Goal: Find specific page/section: Find specific page/section

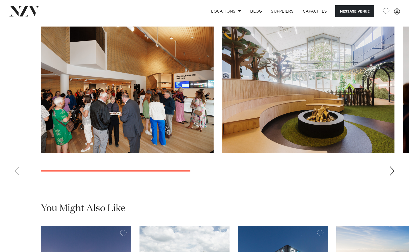
scroll to position [431, 0]
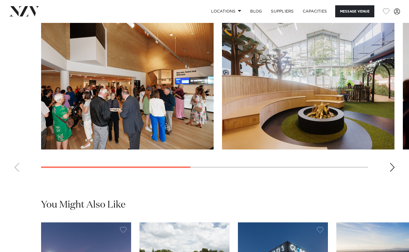
click at [393, 163] on div "Next slide" at bounding box center [393, 167] width 6 height 9
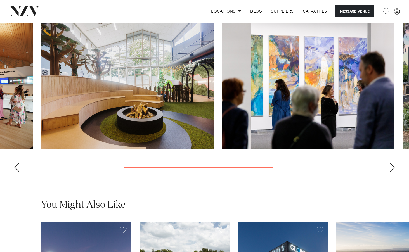
click at [385, 155] on swiper-container at bounding box center [204, 100] width 409 height 154
click at [385, 154] on swiper-container at bounding box center [204, 100] width 409 height 154
click at [392, 163] on div "Next slide" at bounding box center [393, 167] width 6 height 9
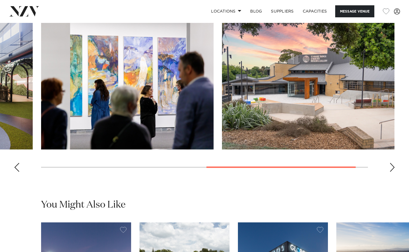
click at [392, 163] on div "Next slide" at bounding box center [393, 167] width 6 height 9
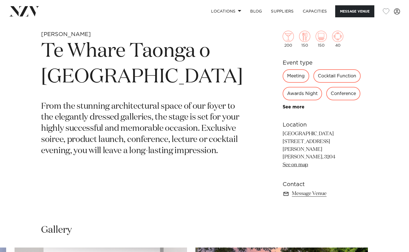
scroll to position [206, 0]
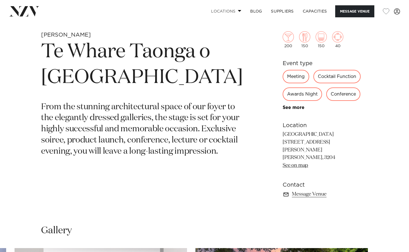
click at [233, 11] on link "Locations" at bounding box center [226, 11] width 39 height 12
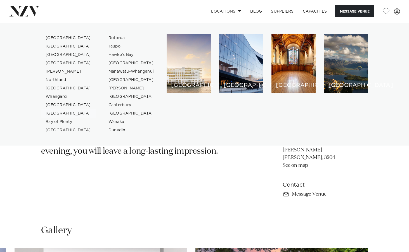
click at [52, 114] on link "[GEOGRAPHIC_DATA]" at bounding box center [68, 113] width 55 height 8
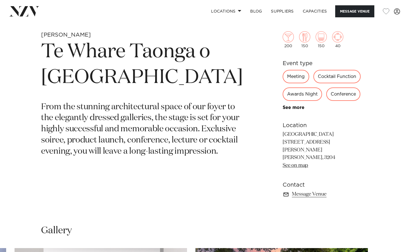
scroll to position [204, 0]
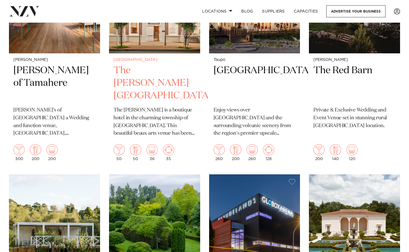
scroll to position [338, 0]
